Goal: Unclear

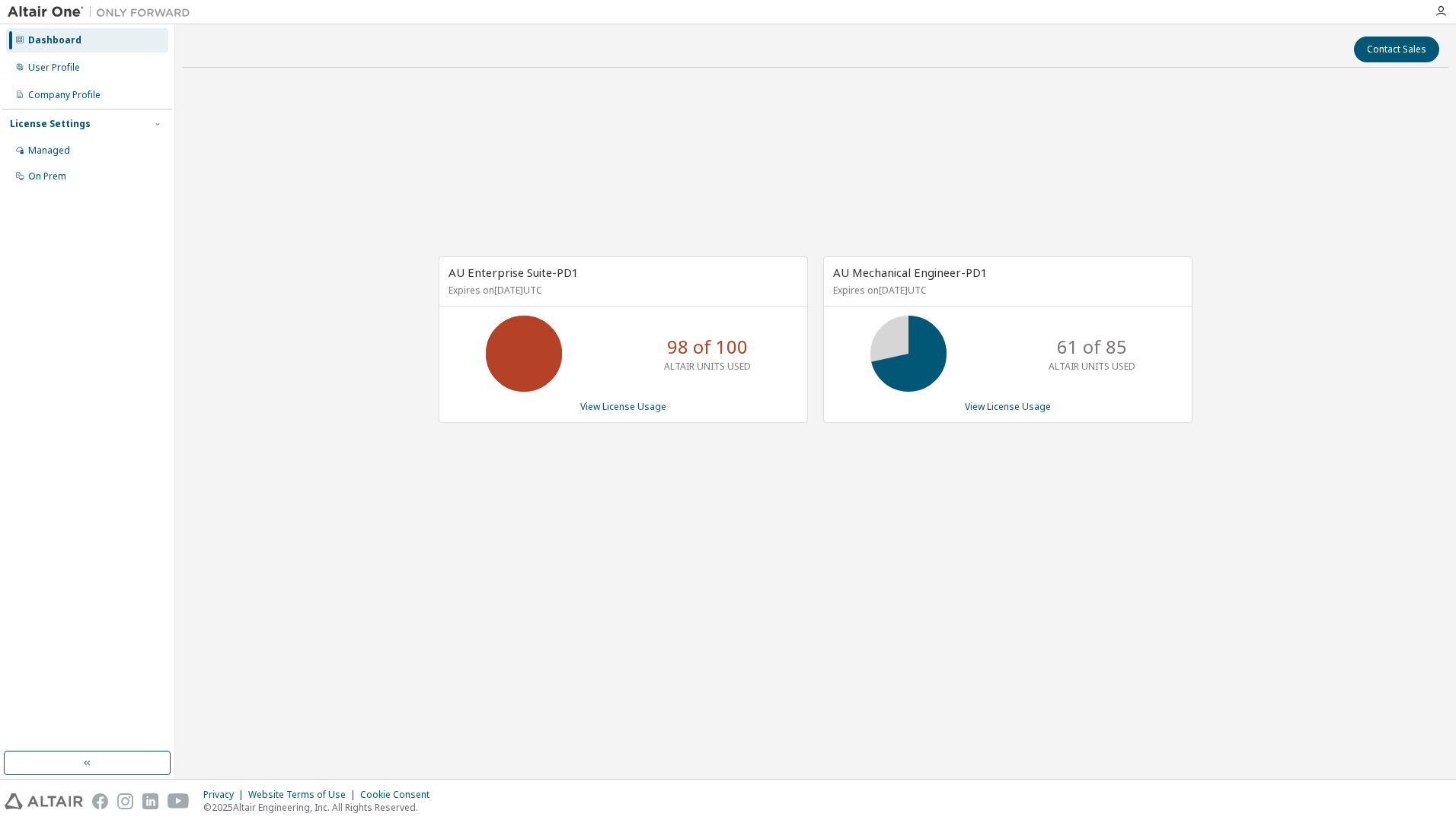
drag, startPoint x: 280, startPoint y: 126, endPoint x: 207, endPoint y: 55, distance: 101.8
click at [280, 126] on div "AU Enterprise Suite-PD1 Expires on [DATE] UTC 98 of 100 ALTAIR UNITS USED View …" at bounding box center [815, 347] width 1265 height 535
